Goal: Task Accomplishment & Management: Manage account settings

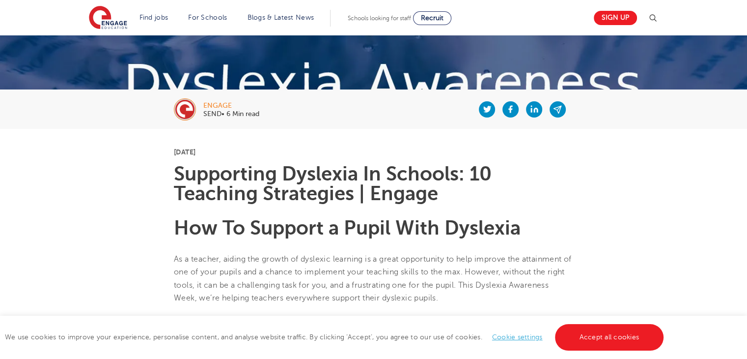
scroll to position [159, 0]
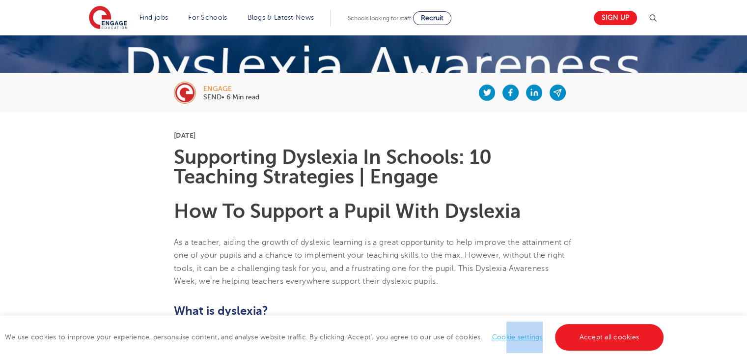
drag, startPoint x: 578, startPoint y: 336, endPoint x: 507, endPoint y: 333, distance: 71.3
click at [507, 333] on span "We use cookies to improve your experience, personalise content, and analyse web…" at bounding box center [335, 336] width 661 height 7
click at [507, 333] on link "Cookie settings" at bounding box center [517, 336] width 51 height 7
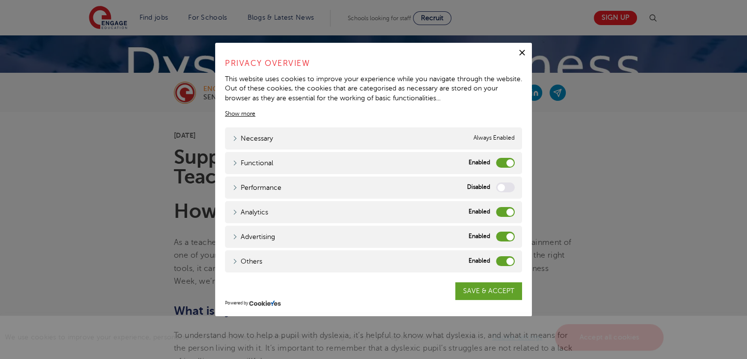
click at [509, 161] on label "Functional" at bounding box center [505, 163] width 19 height 10
click at [0, 0] on input "Functional" at bounding box center [0, 0] width 0 height 0
click at [506, 211] on label "Analytics" at bounding box center [505, 212] width 19 height 10
click at [0, 0] on input "Analytics" at bounding box center [0, 0] width 0 height 0
click at [510, 232] on label "Advertising" at bounding box center [505, 236] width 19 height 10
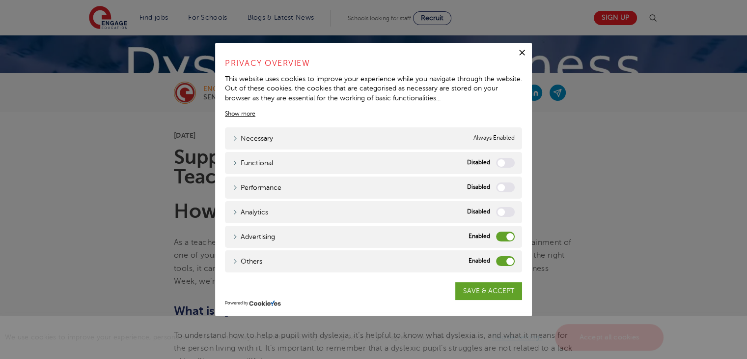
click at [0, 0] on input "Advertising" at bounding box center [0, 0] width 0 height 0
click at [510, 259] on label "Others" at bounding box center [505, 261] width 19 height 10
click at [0, 0] on input "Others" at bounding box center [0, 0] width 0 height 0
click at [491, 284] on link "SAVE & ACCEPT" at bounding box center [488, 291] width 67 height 18
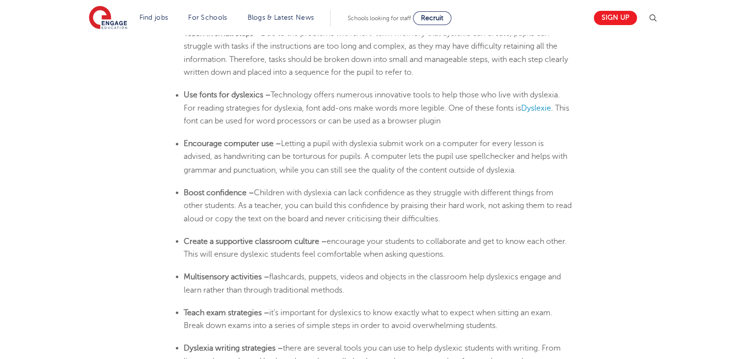
scroll to position [1690, 0]
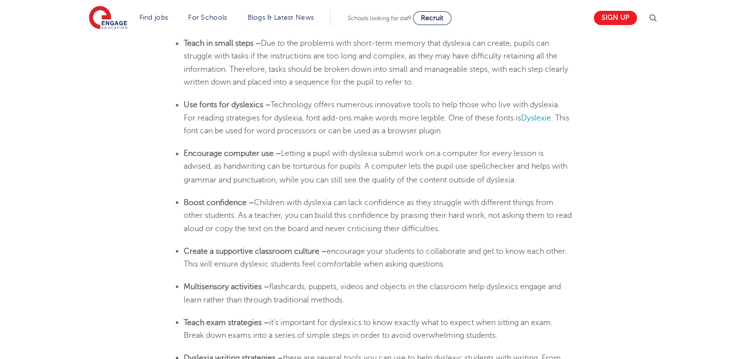
click at [352, 200] on span "Children with dyslexia can lack confidence as they struggle with different thin…" at bounding box center [378, 215] width 388 height 35
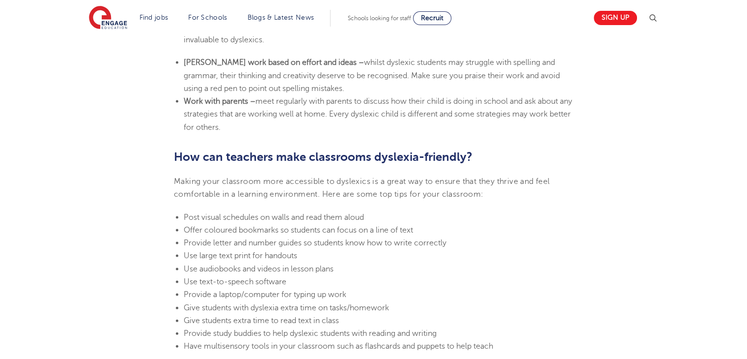
scroll to position [2032, 0]
